Goal: Task Accomplishment & Management: Manage account settings

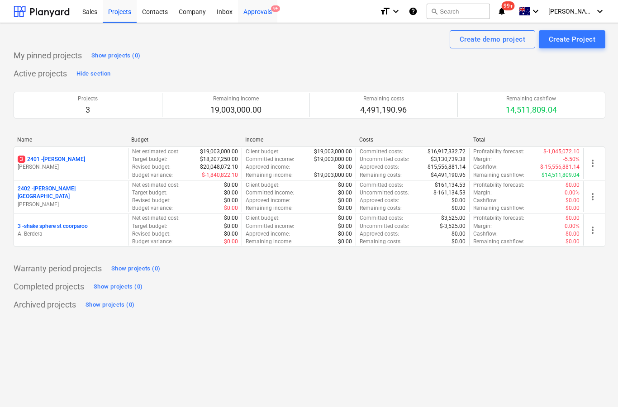
click at [261, 18] on div "Approvals 9+" at bounding box center [257, 11] width 39 height 23
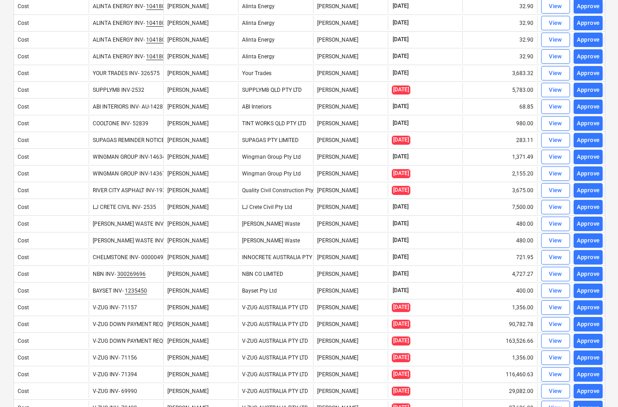
scroll to position [209, 0]
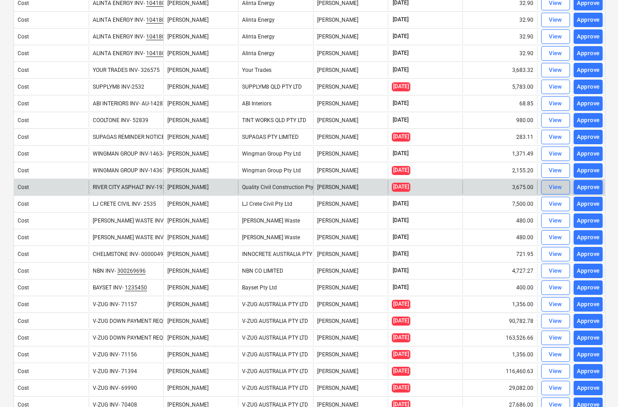
click at [552, 191] on div "View" at bounding box center [556, 187] width 14 height 10
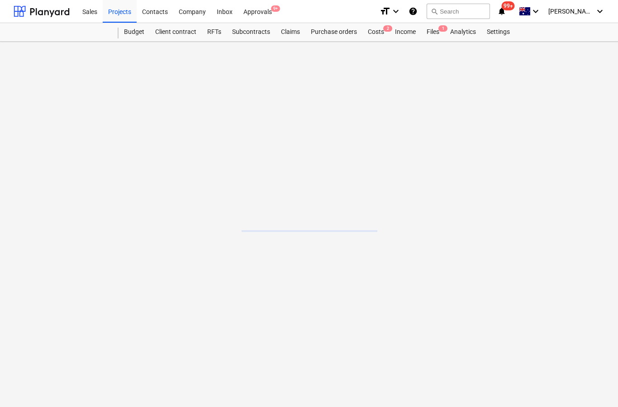
scroll to position [36, 0]
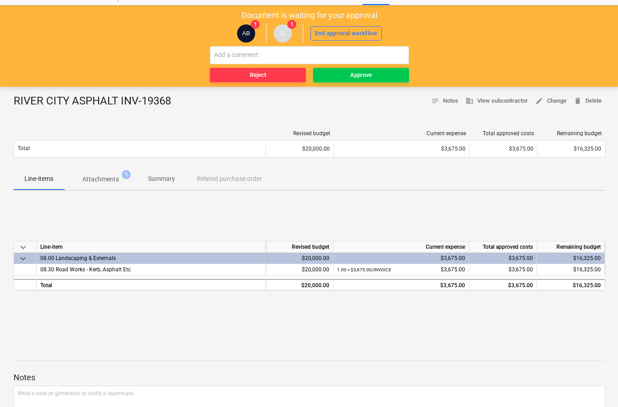
click at [111, 184] on p "Attachments" at bounding box center [100, 179] width 37 height 9
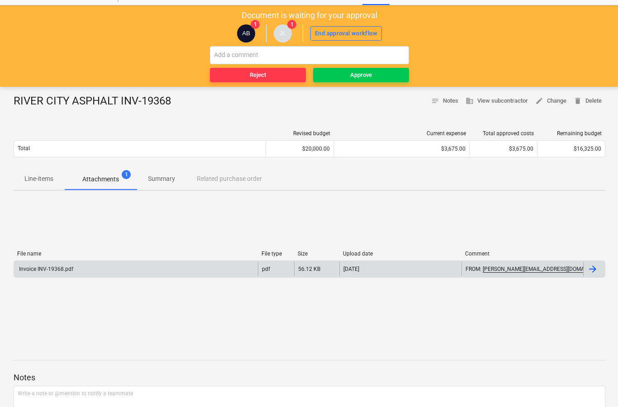
click at [591, 270] on div at bounding box center [592, 269] width 11 height 11
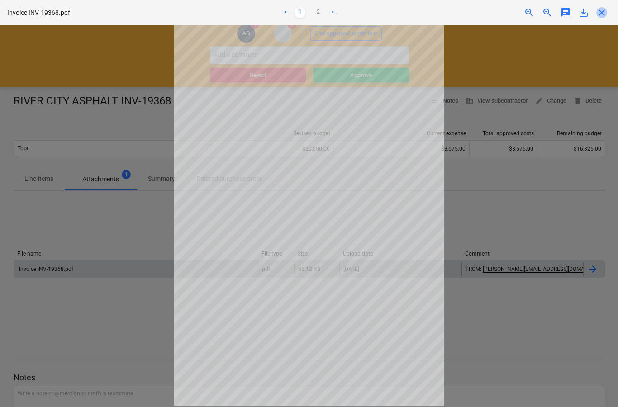
click at [607, 14] on span "close" at bounding box center [601, 12] width 11 height 11
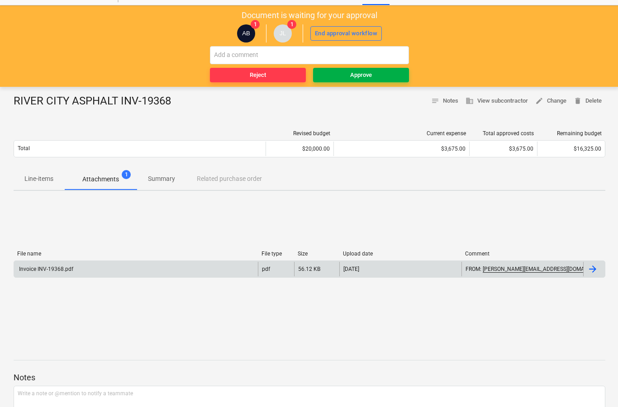
click at [385, 81] on button "Approve" at bounding box center [361, 75] width 96 height 14
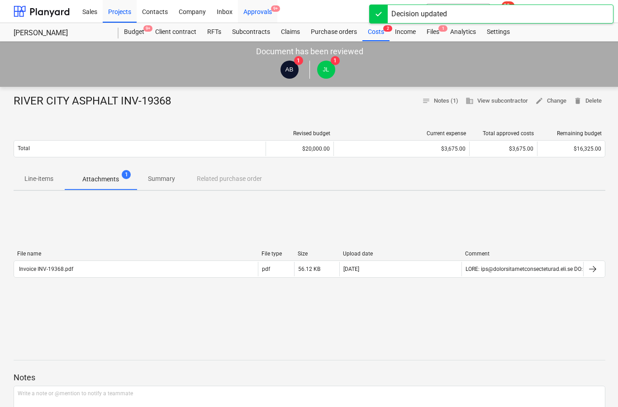
click at [275, 14] on div "Approvals 9+" at bounding box center [257, 11] width 39 height 23
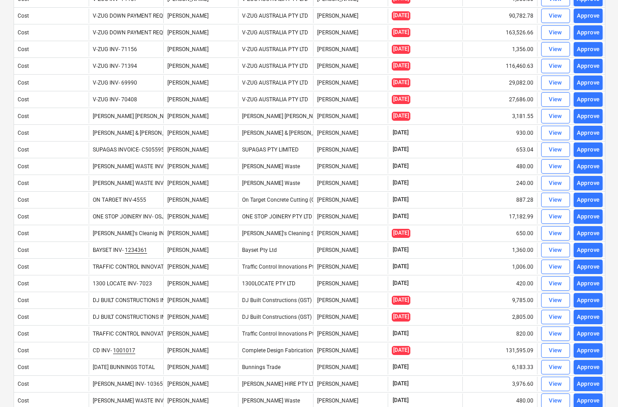
scroll to position [504, 0]
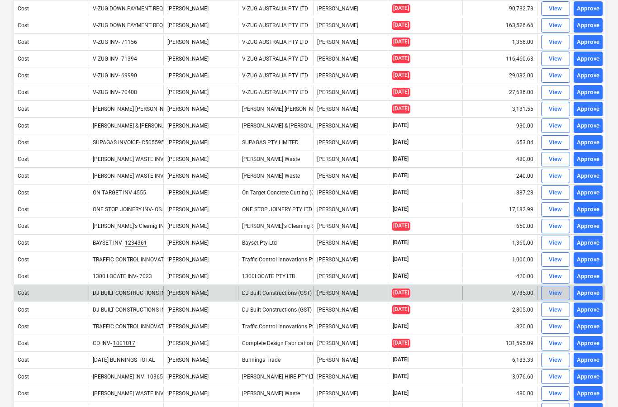
click at [552, 296] on div "View" at bounding box center [556, 293] width 14 height 10
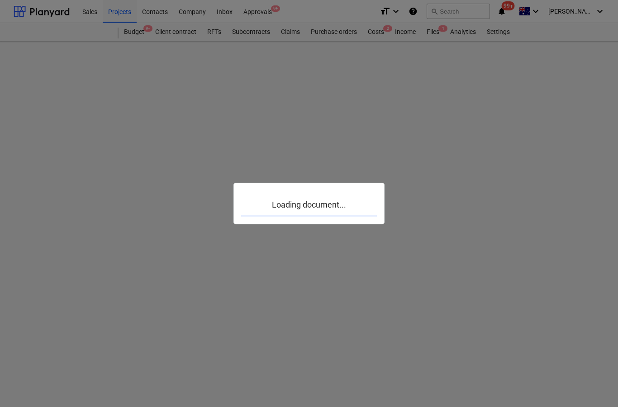
scroll to position [36, 0]
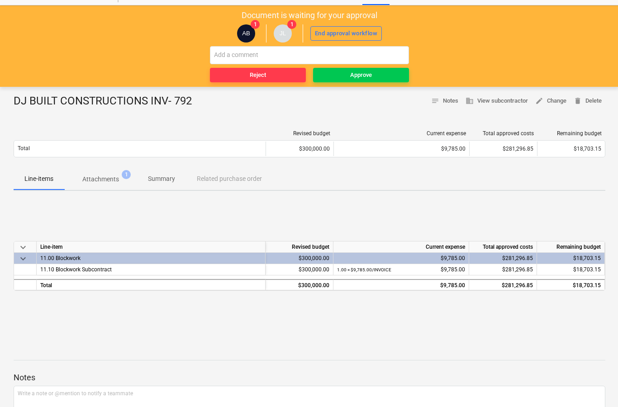
click at [103, 184] on span "Attachments 1" at bounding box center [100, 179] width 73 height 16
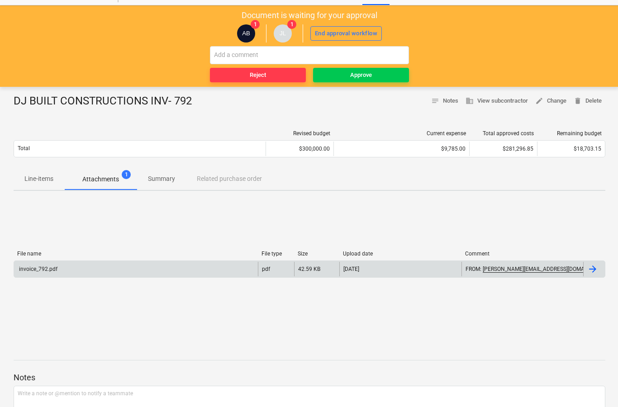
click at [583, 274] on div at bounding box center [594, 269] width 22 height 14
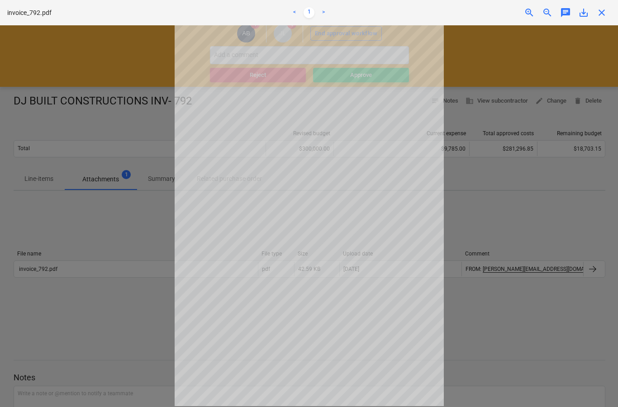
click at [607, 13] on span "close" at bounding box center [601, 12] width 11 height 11
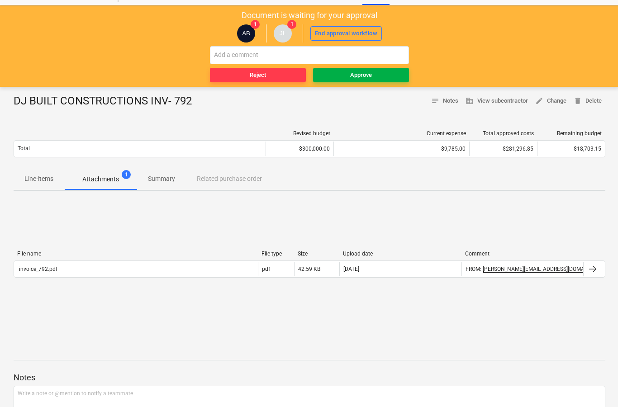
click at [372, 79] on span "Approve" at bounding box center [361, 75] width 89 height 10
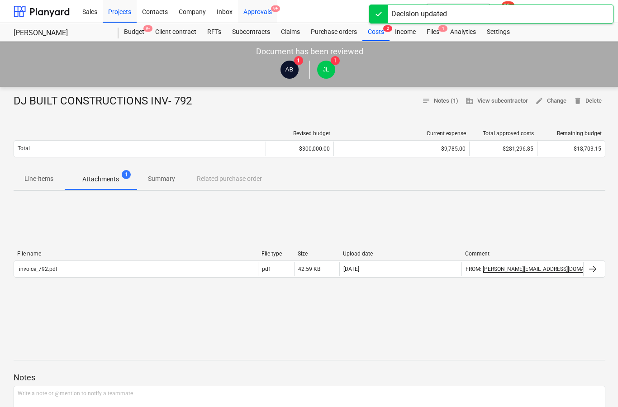
click at [248, 13] on div "Approvals 9+" at bounding box center [257, 11] width 39 height 23
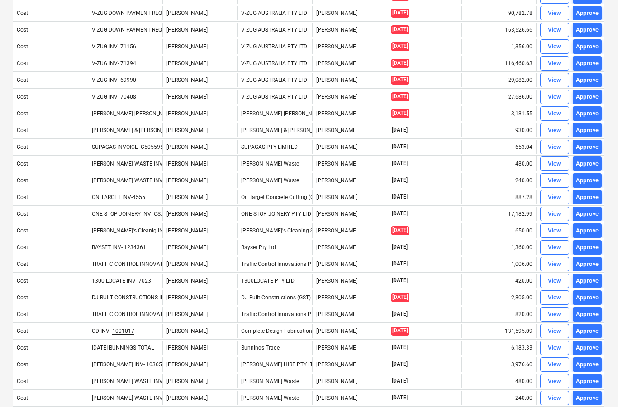
scroll to position [504, 1]
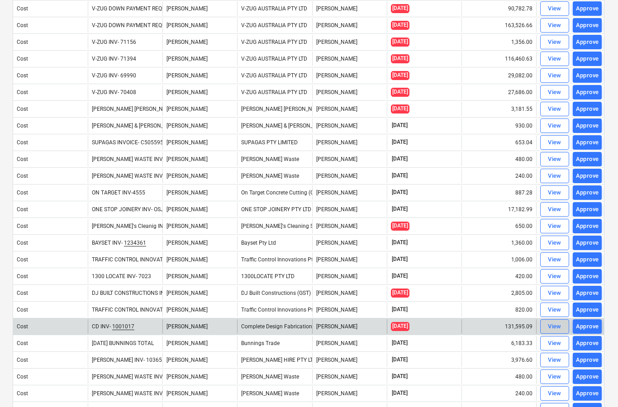
click at [545, 328] on span "View" at bounding box center [555, 327] width 20 height 10
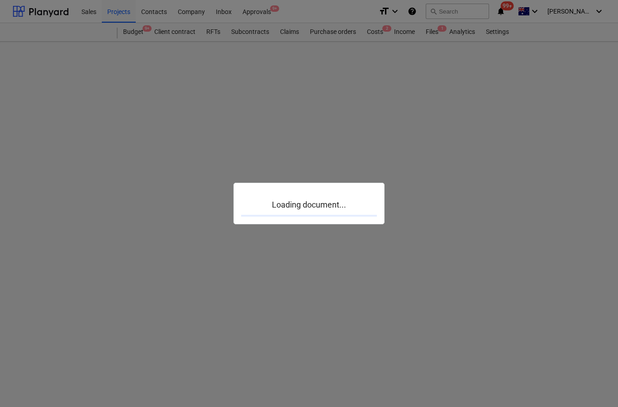
scroll to position [36, 1]
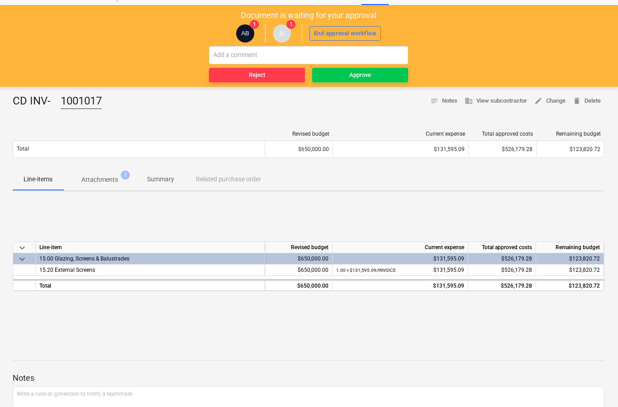
click at [101, 186] on span "Attachments 1" at bounding box center [99, 179] width 73 height 16
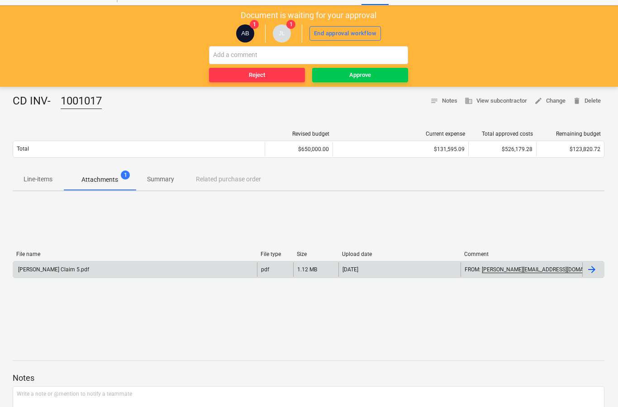
click at [597, 276] on div at bounding box center [593, 269] width 22 height 14
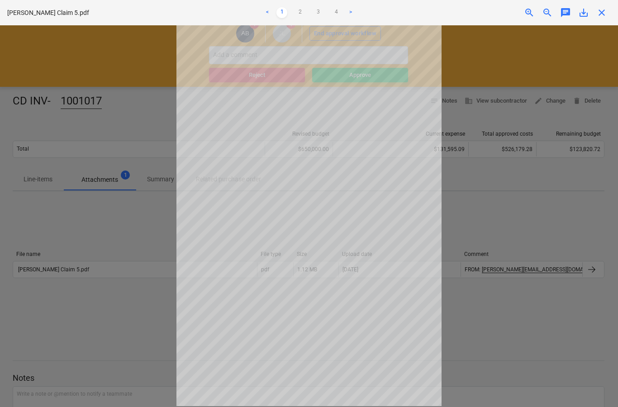
click at [607, 14] on span "close" at bounding box center [601, 12] width 11 height 11
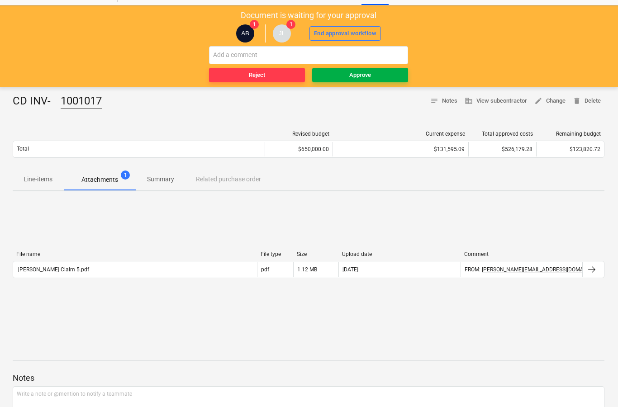
click at [373, 81] on button "Approve" at bounding box center [360, 75] width 96 height 14
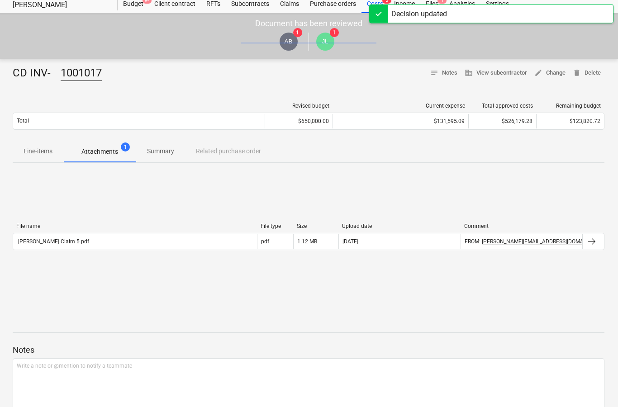
scroll to position [0, 1]
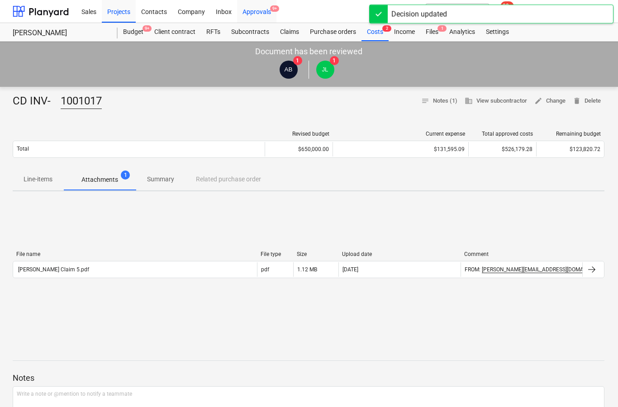
click at [261, 9] on div "Approvals 9+" at bounding box center [256, 11] width 39 height 23
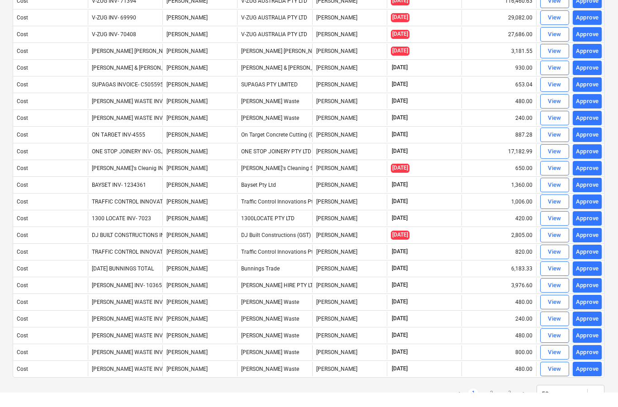
scroll to position [584, 1]
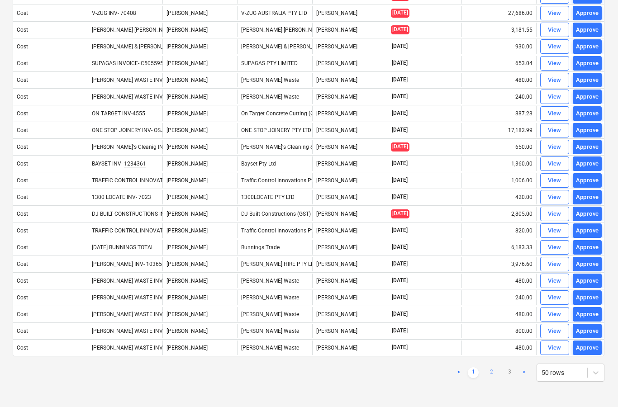
click at [488, 372] on link "2" at bounding box center [491, 372] width 11 height 11
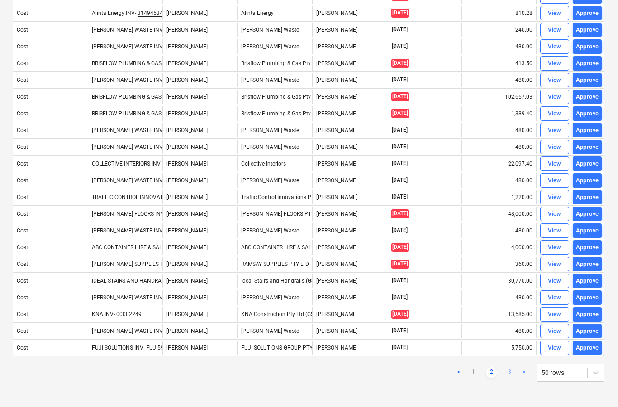
click at [508, 376] on link "3" at bounding box center [509, 372] width 11 height 11
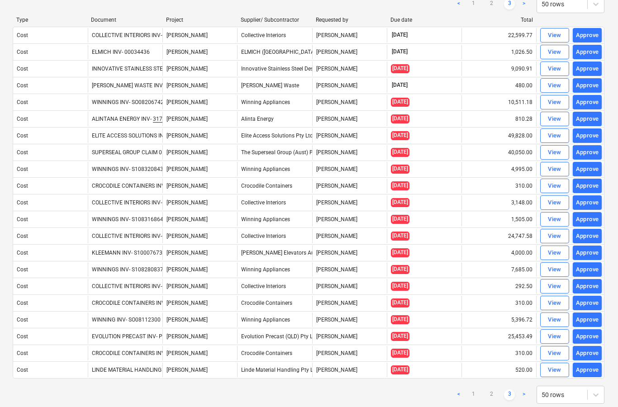
scroll to position [94, 1]
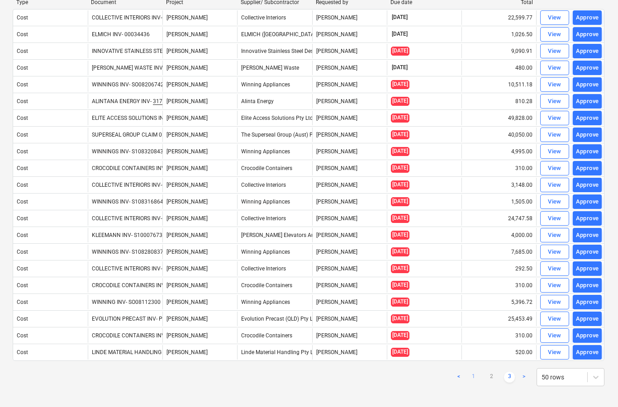
click at [478, 376] on link "1" at bounding box center [473, 377] width 11 height 11
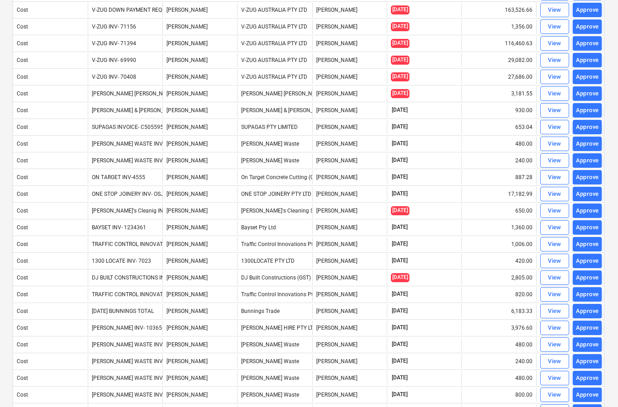
scroll to position [548, 1]
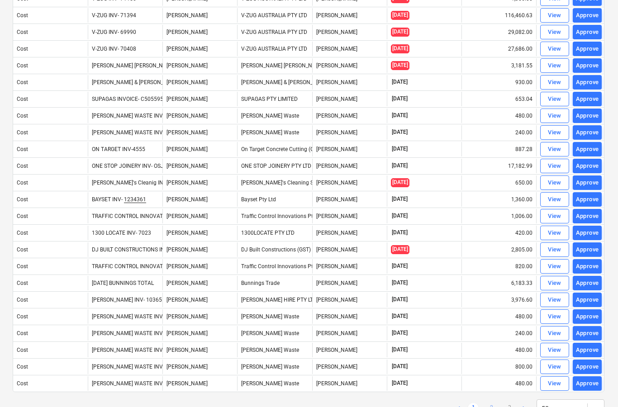
click at [487, 407] on link "2" at bounding box center [491, 408] width 11 height 11
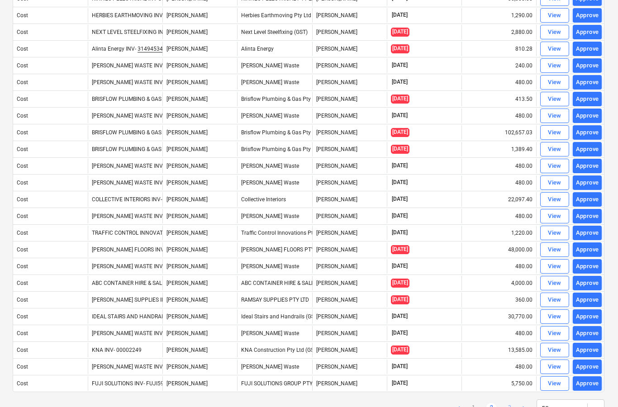
click at [507, 407] on link "3" at bounding box center [509, 408] width 11 height 11
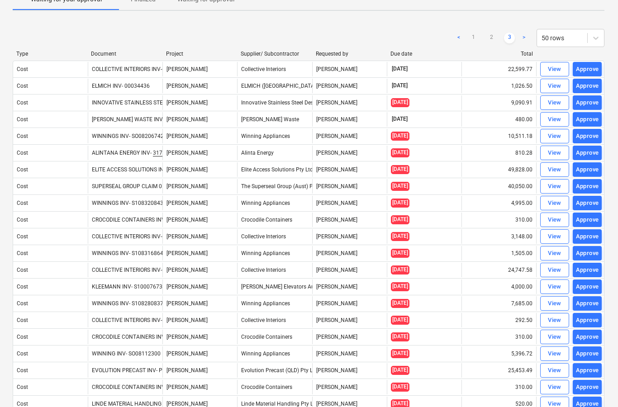
scroll to position [41, 1]
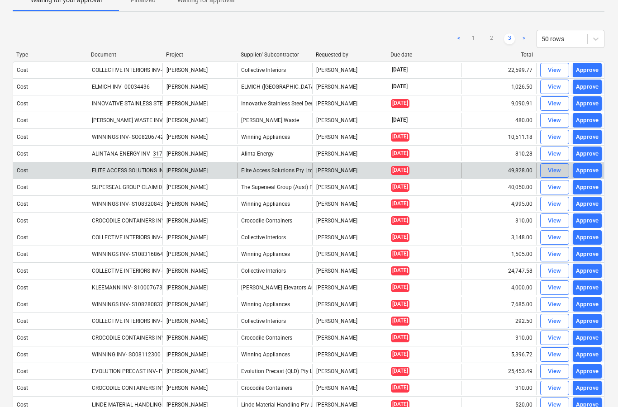
click at [544, 171] on button "View" at bounding box center [554, 170] width 29 height 14
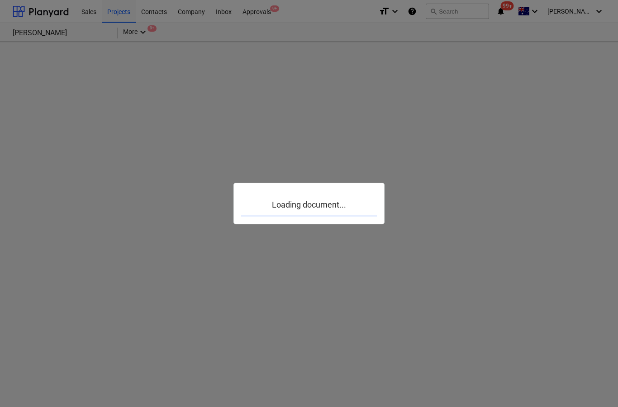
scroll to position [36, 1]
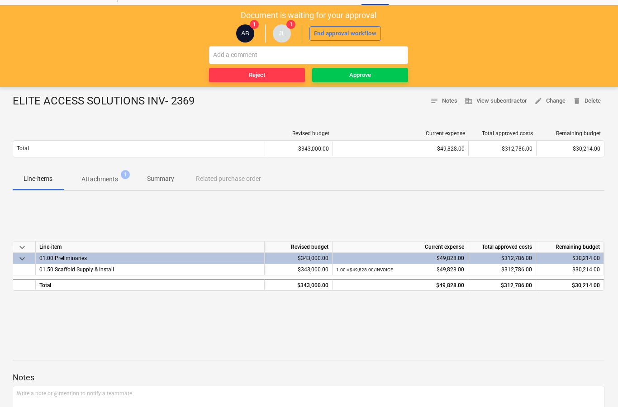
click at [100, 180] on p "Attachments" at bounding box center [99, 179] width 37 height 9
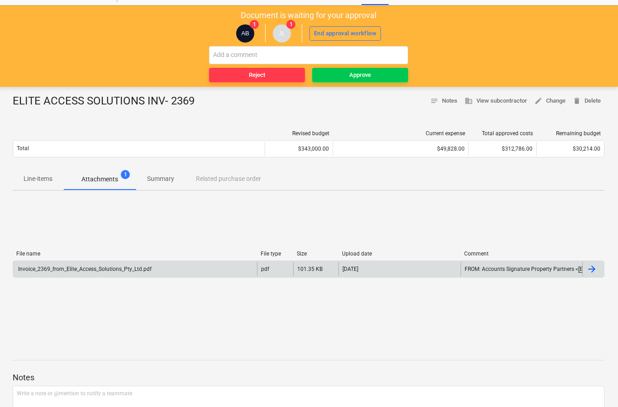
click at [593, 275] on div at bounding box center [593, 269] width 22 height 14
